Goal: Task Accomplishment & Management: Use online tool/utility

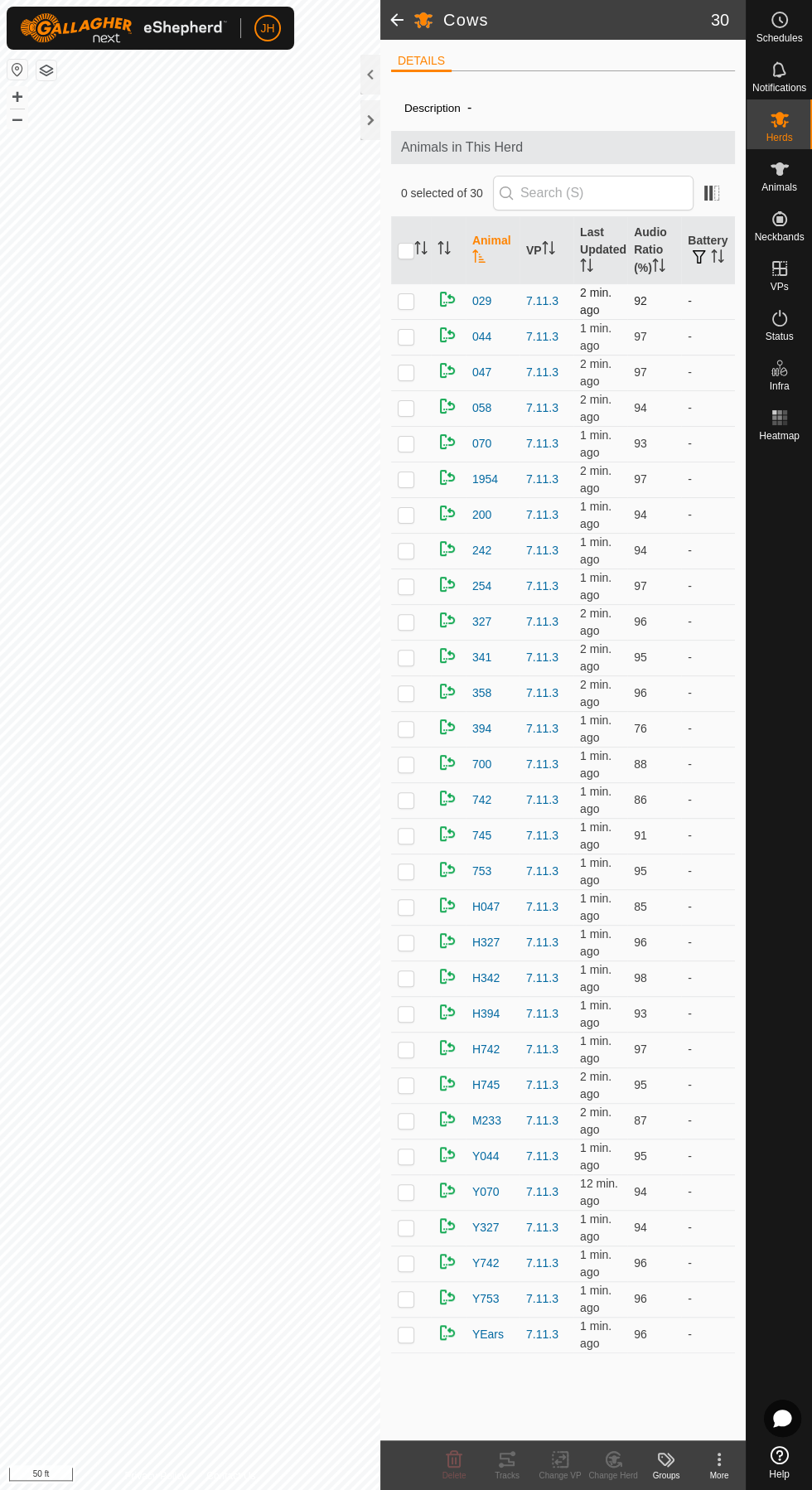
click at [397, 303] on td at bounding box center [411, 301] width 40 height 36
checkbox input "true"
click at [527, 1470] on div "Tracks" at bounding box center [507, 1476] width 53 height 12
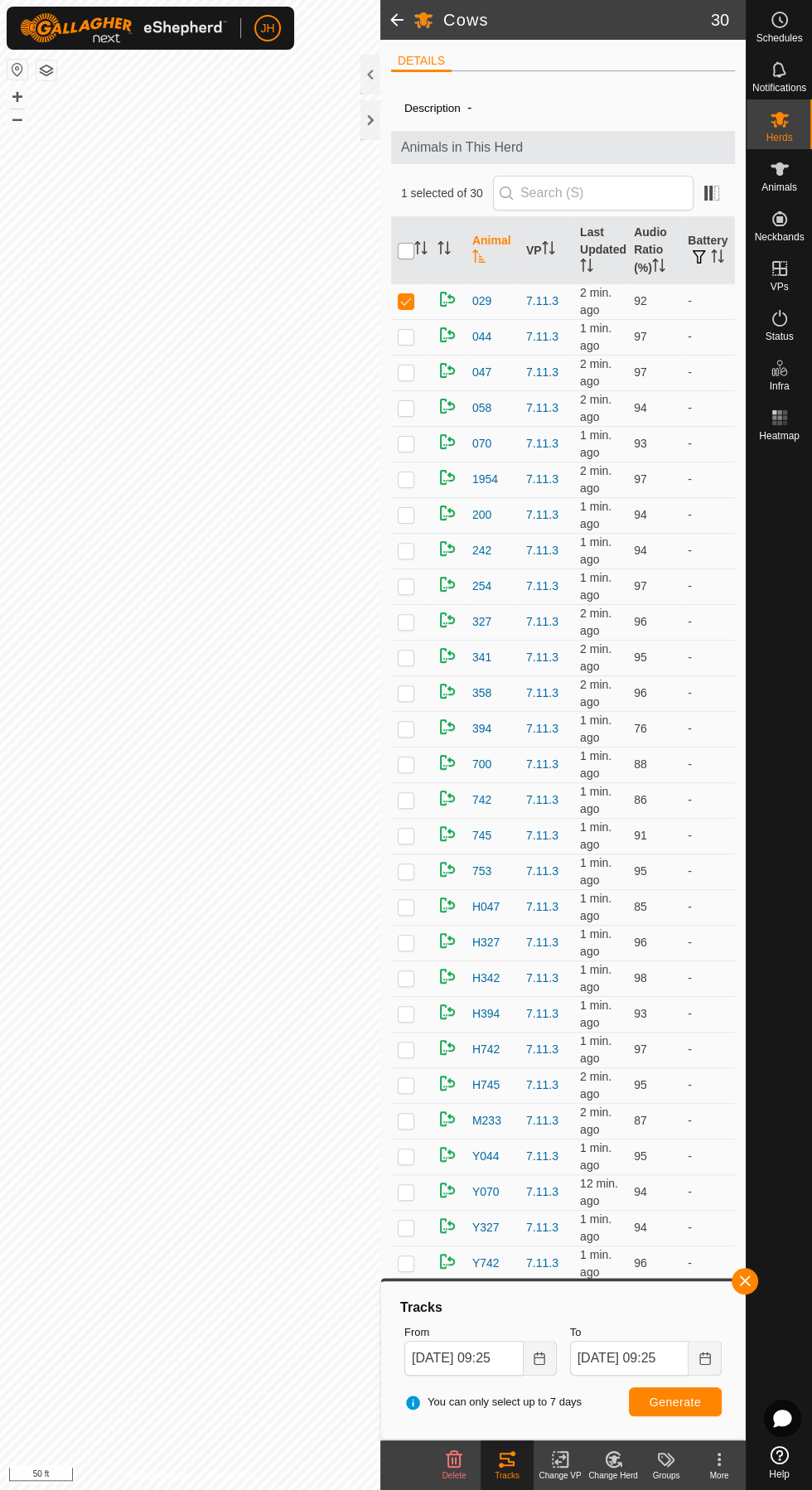
click at [405, 250] on input "checkbox" at bounding box center [406, 251] width 17 height 17
checkbox input "true"
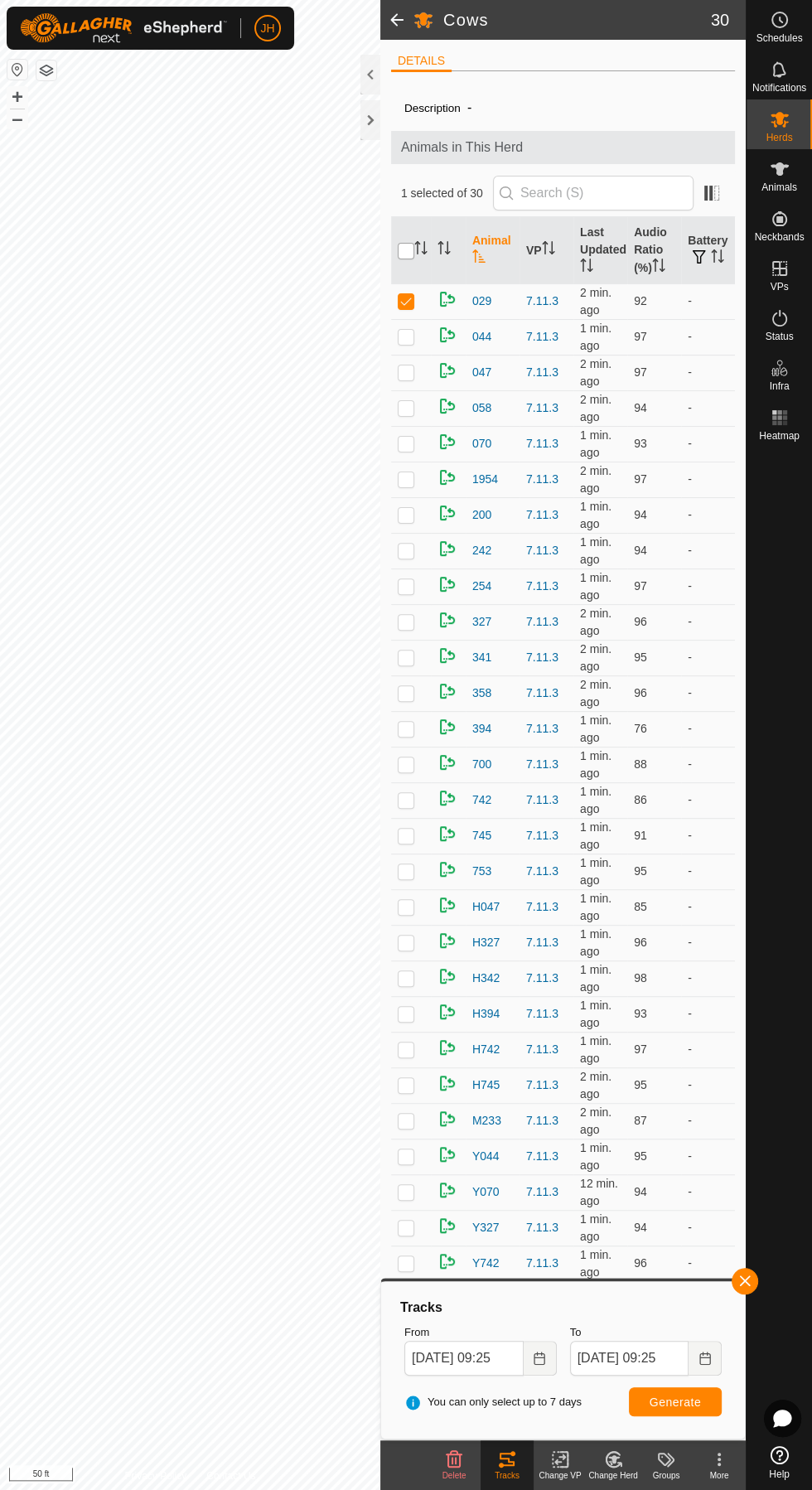
checkbox input "true"
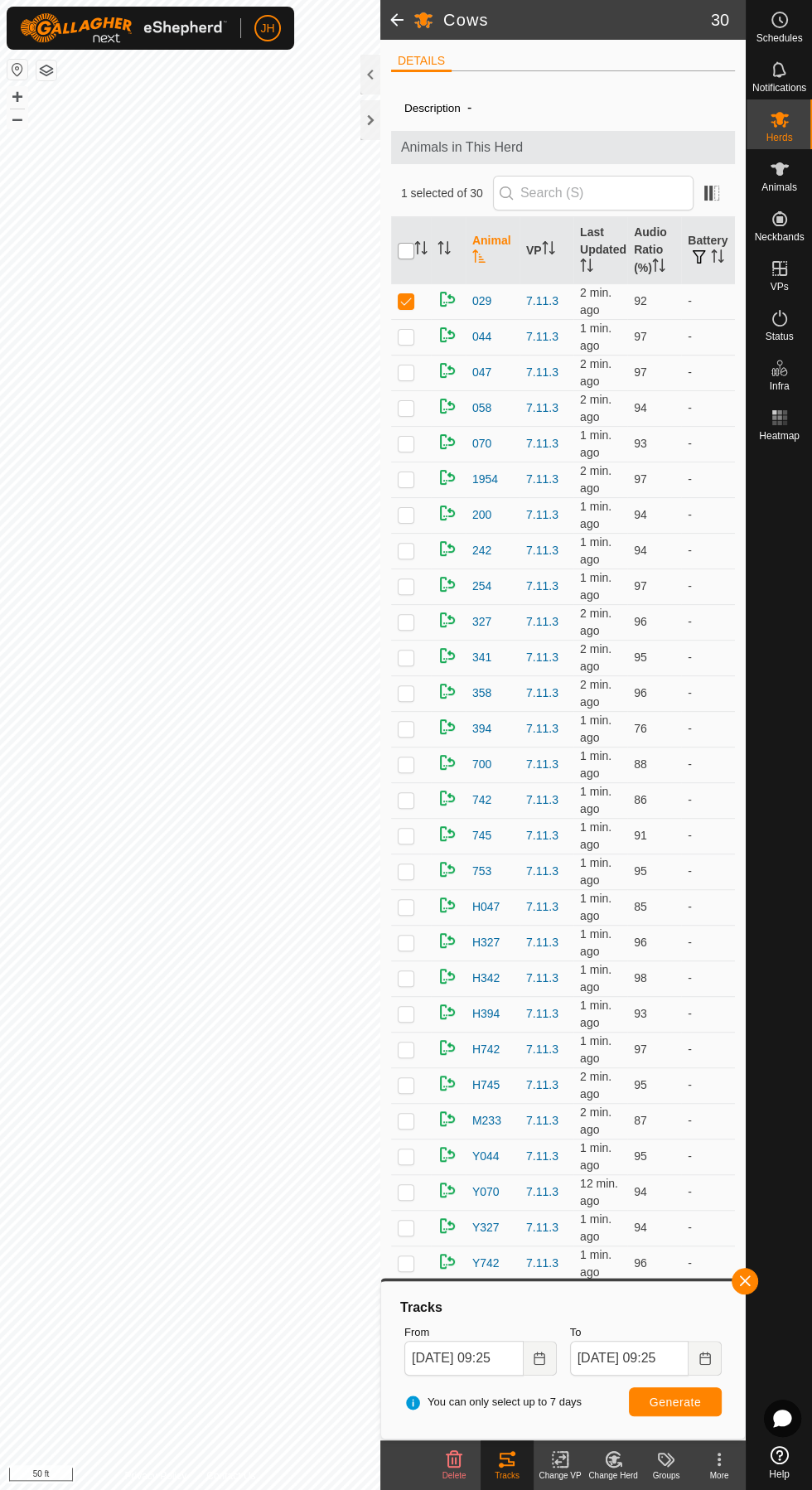
checkbox input "true"
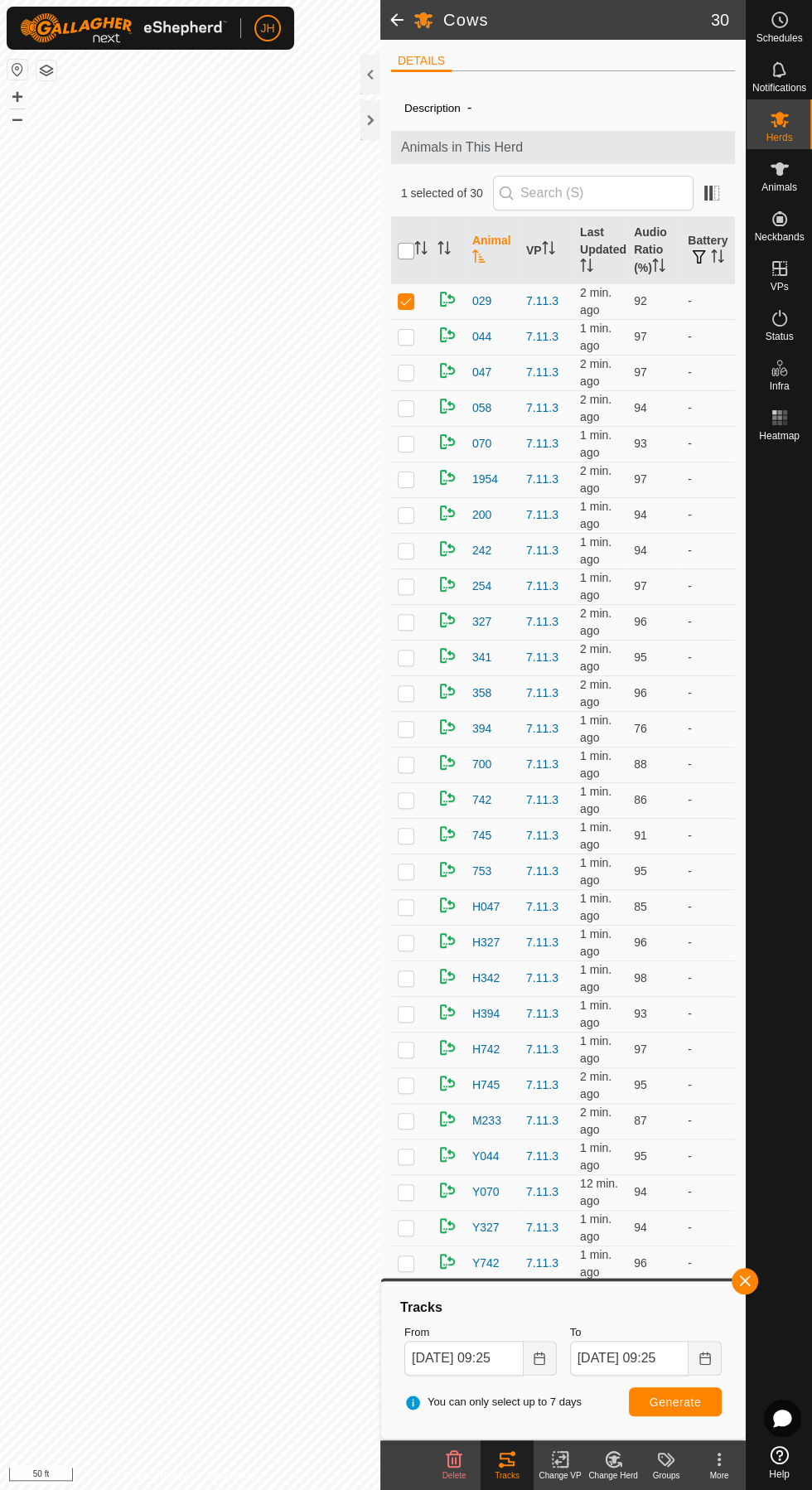
checkbox input "true"
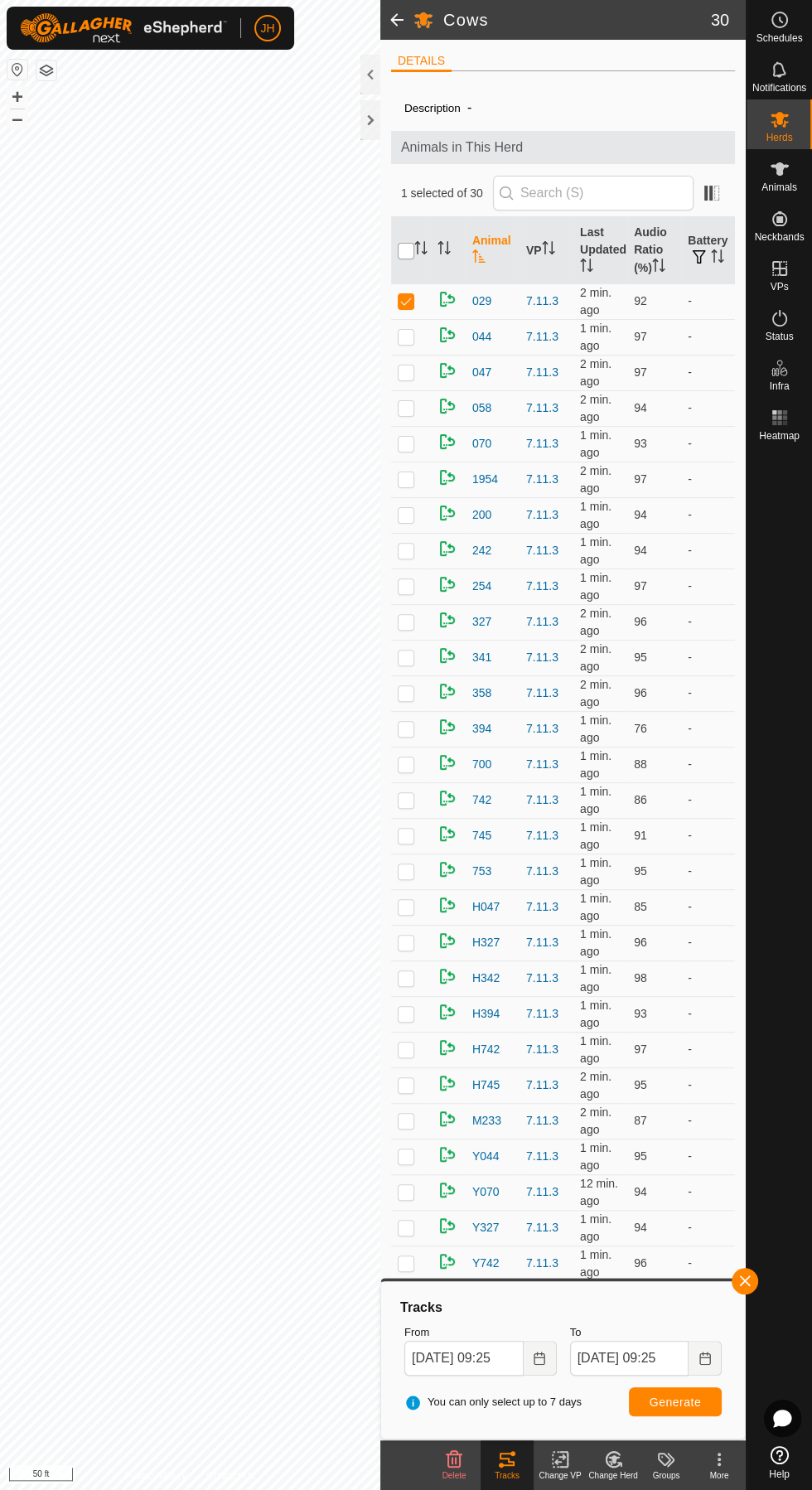
checkbox input "true"
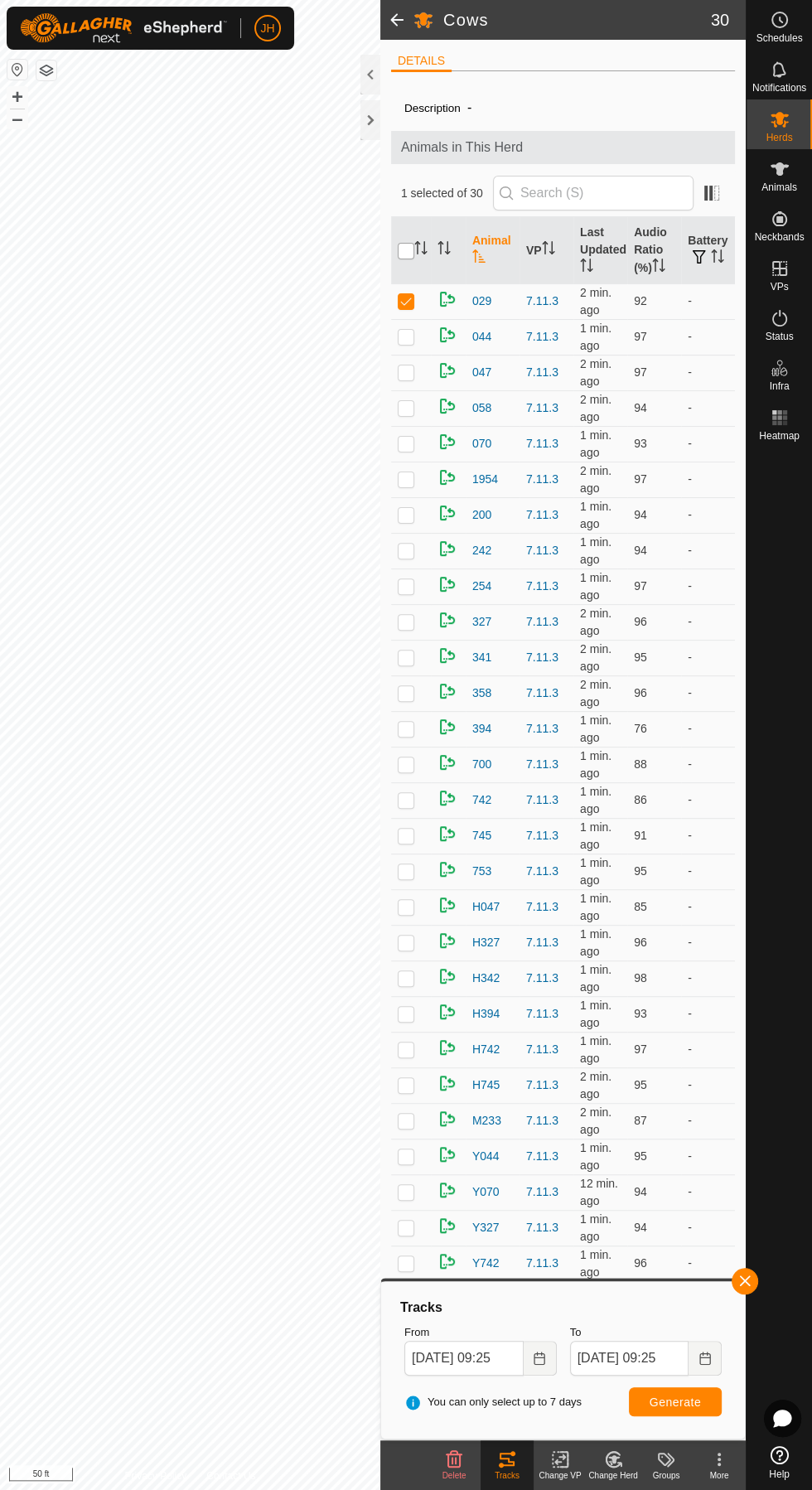
checkbox input "true"
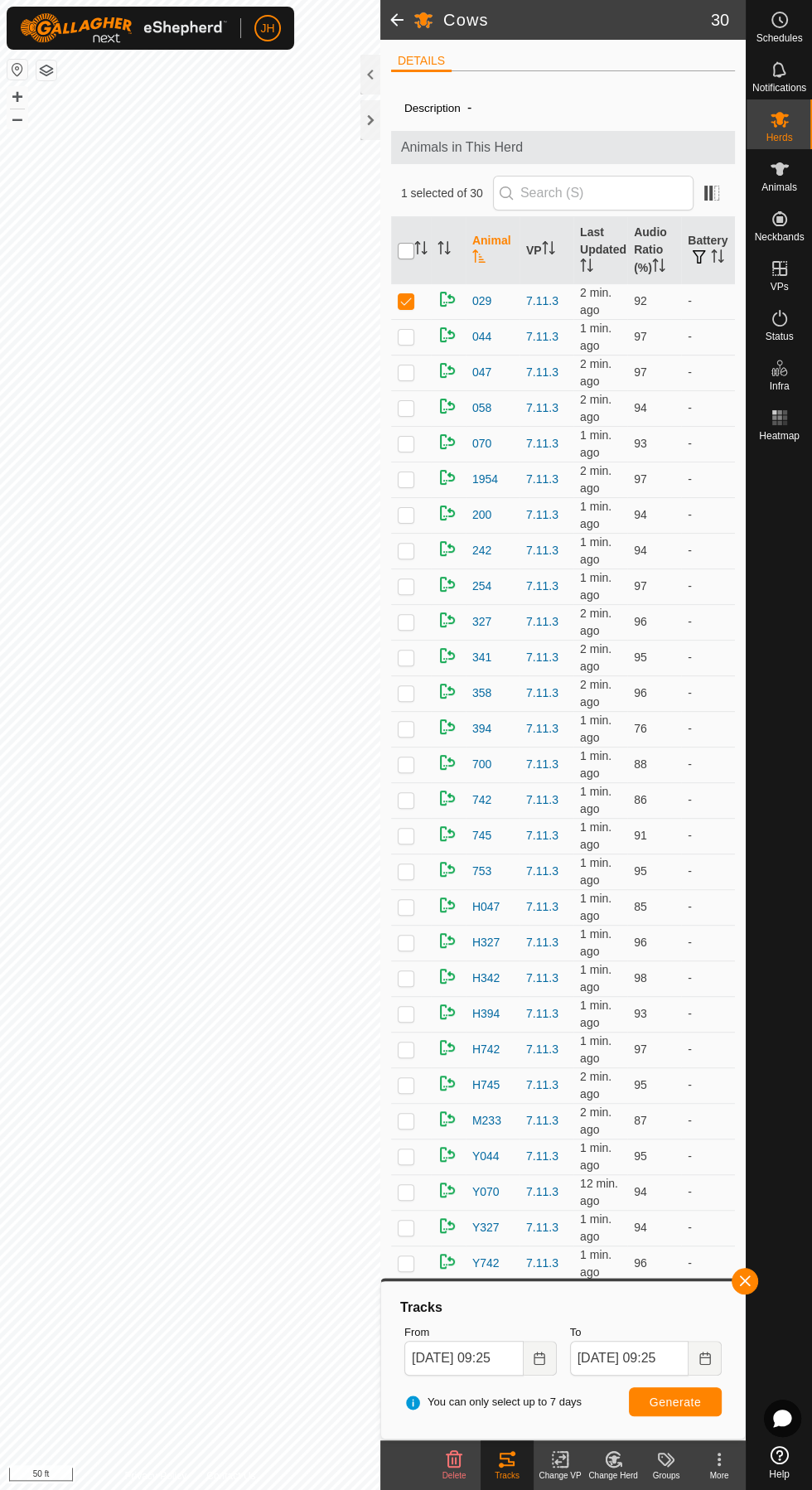
checkbox input "true"
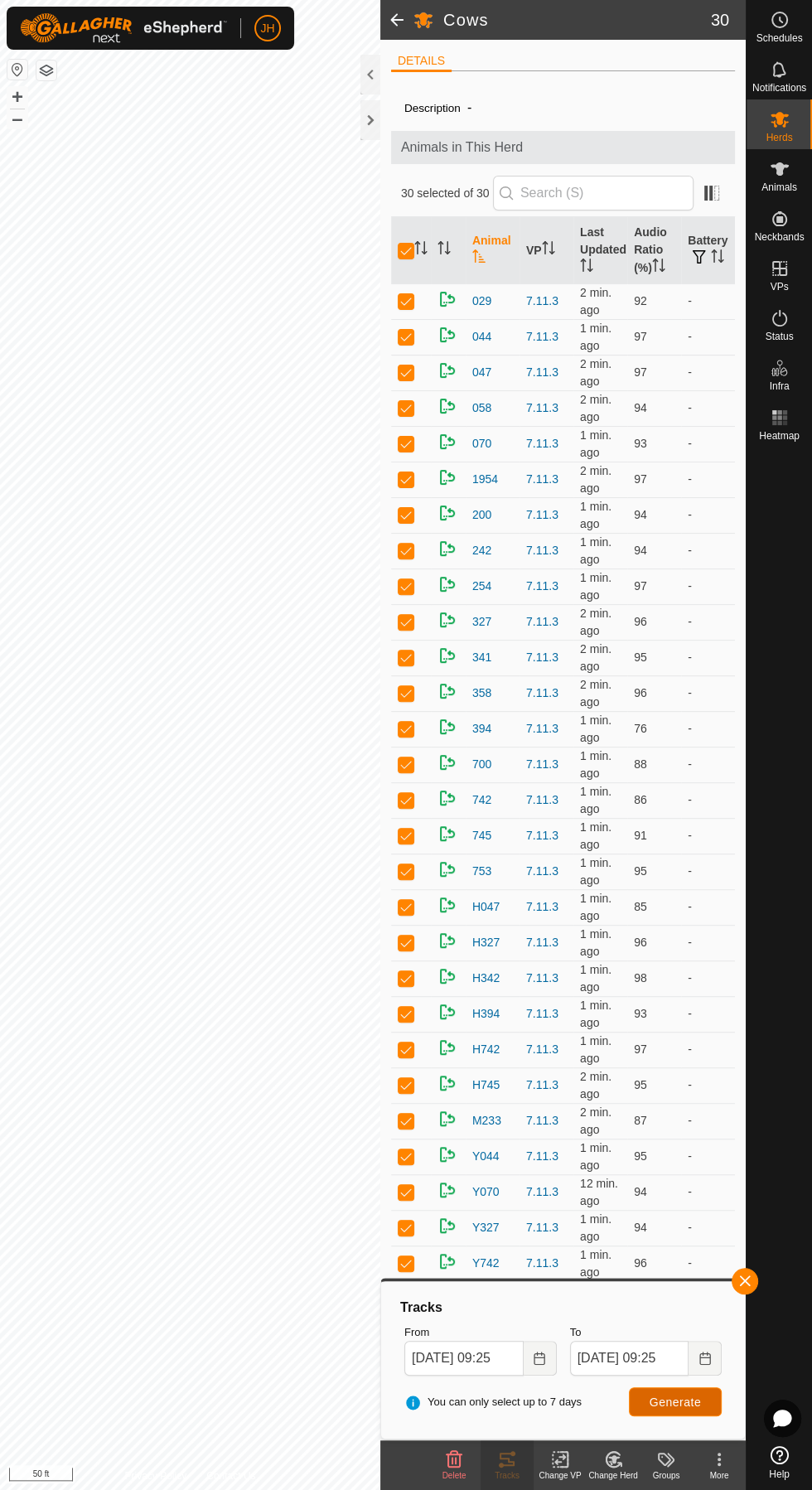
click at [686, 1408] on span "Generate" at bounding box center [675, 1402] width 51 height 13
